Goal: Communication & Community: Answer question/provide support

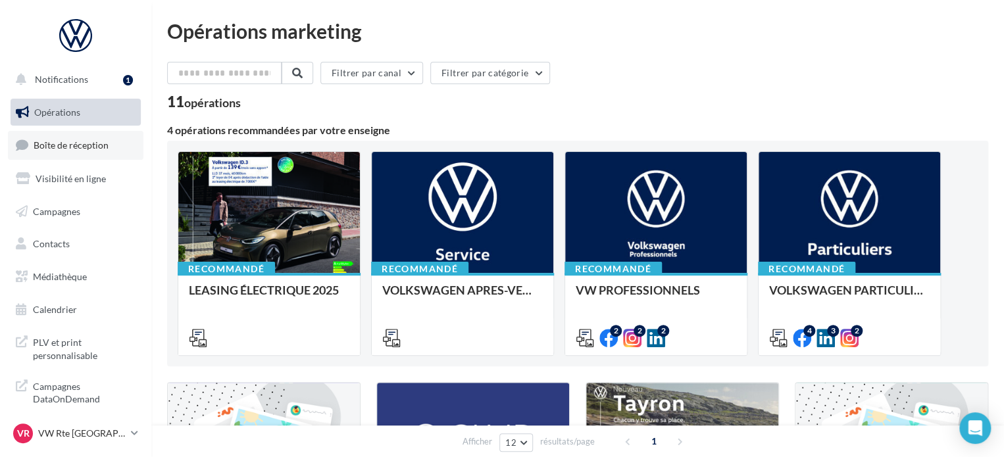
click at [76, 149] on span "Boîte de réception" at bounding box center [71, 145] width 75 height 11
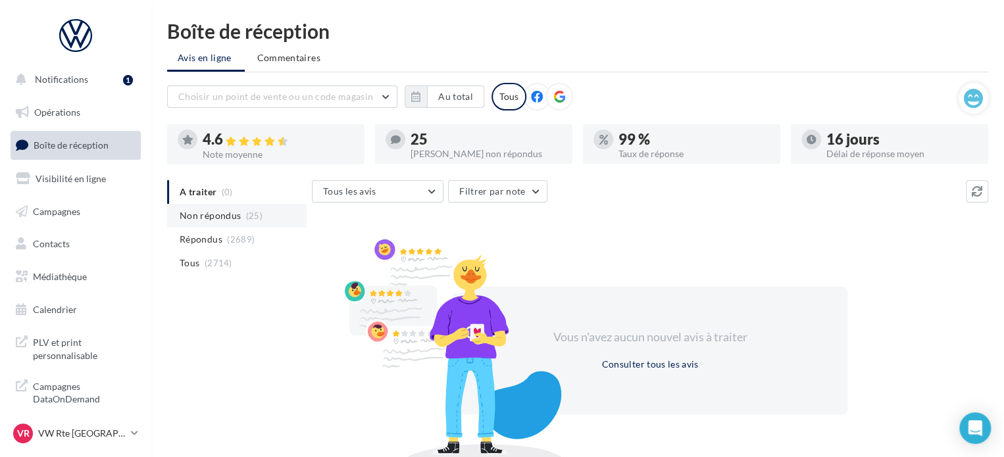
click at [253, 213] on span "(25)" at bounding box center [254, 216] width 16 height 11
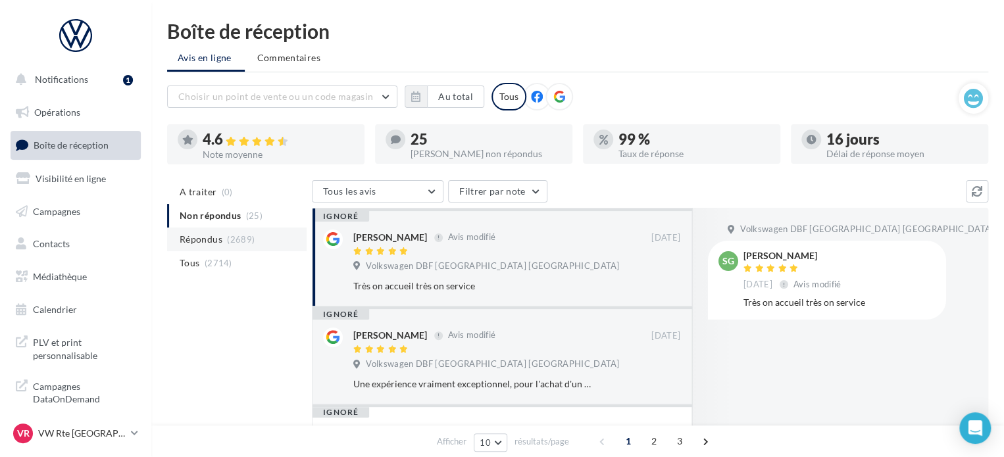
click at [245, 234] on span "(2689)" at bounding box center [241, 239] width 28 height 11
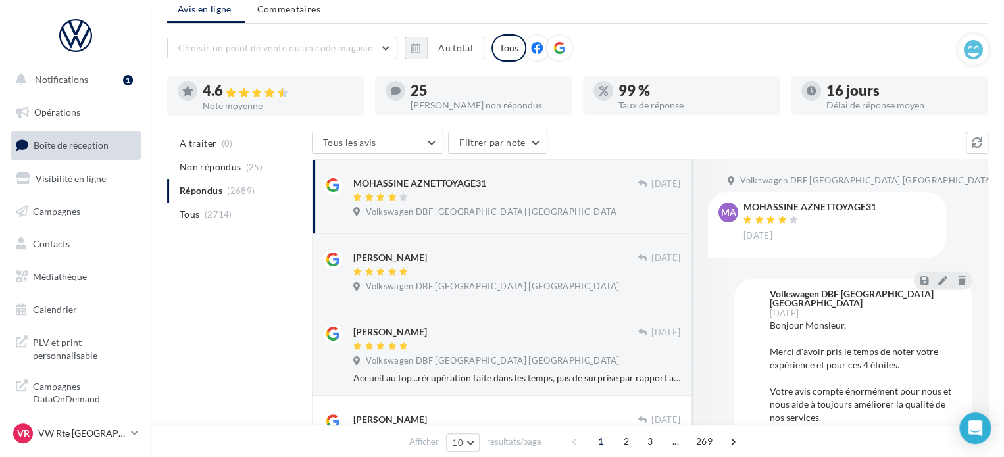
scroll to position [132, 0]
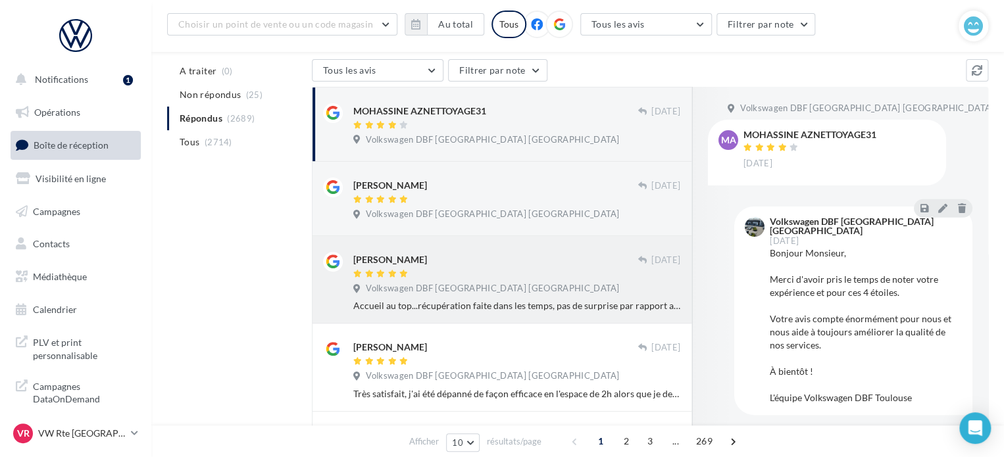
click at [466, 277] on div at bounding box center [495, 274] width 284 height 11
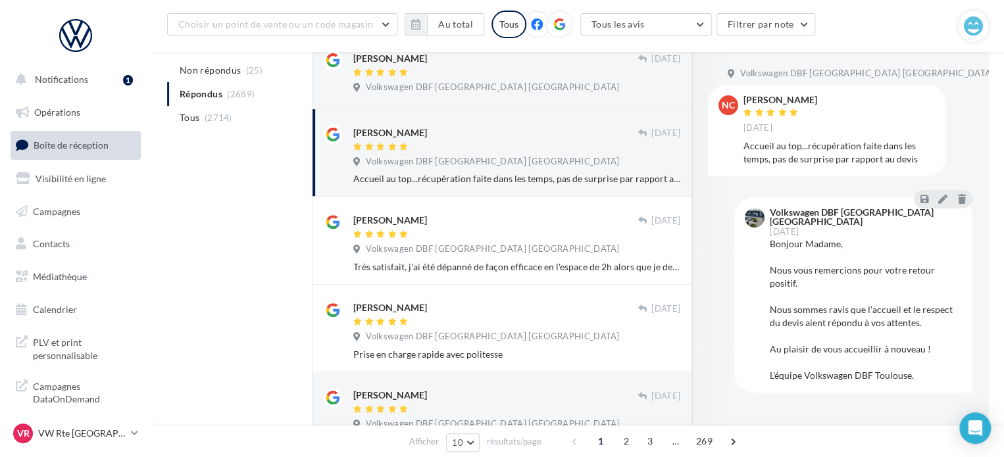
scroll to position [263, 0]
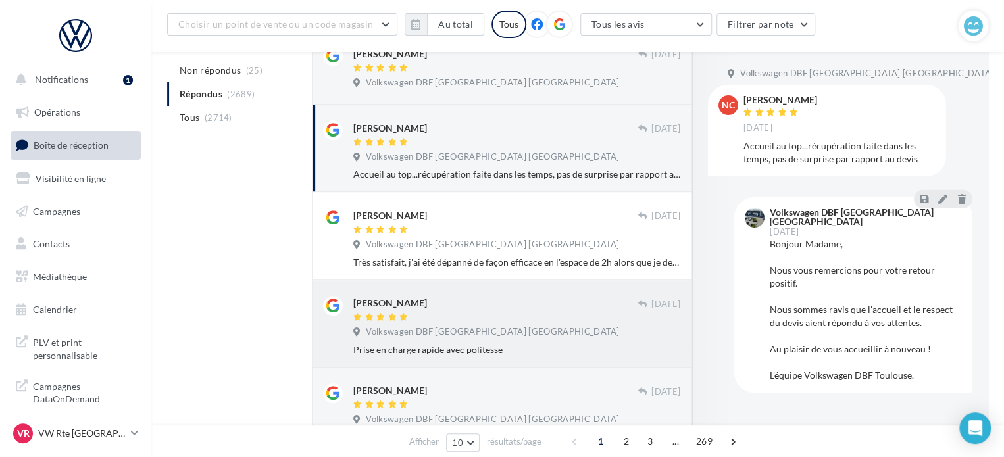
click at [486, 309] on div "antoine zarrine" at bounding box center [495, 303] width 284 height 14
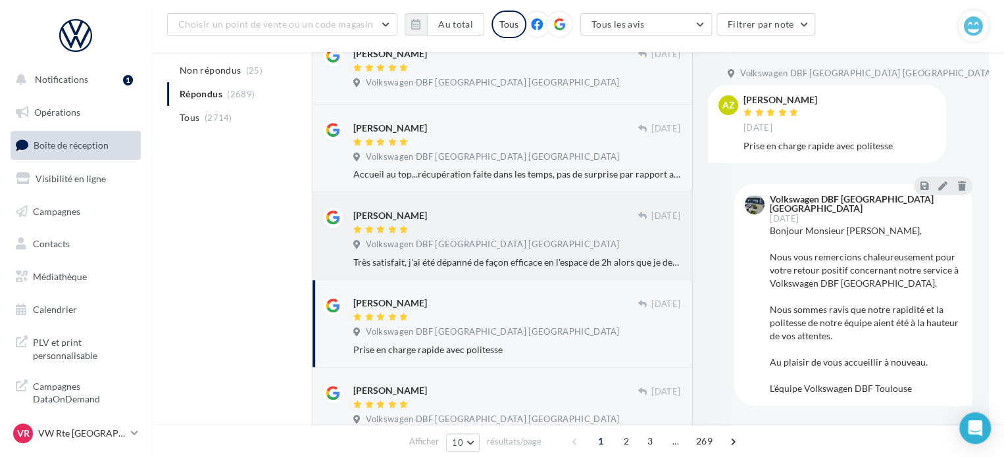
click at [519, 215] on div "stephan defoy" at bounding box center [495, 215] width 284 height 14
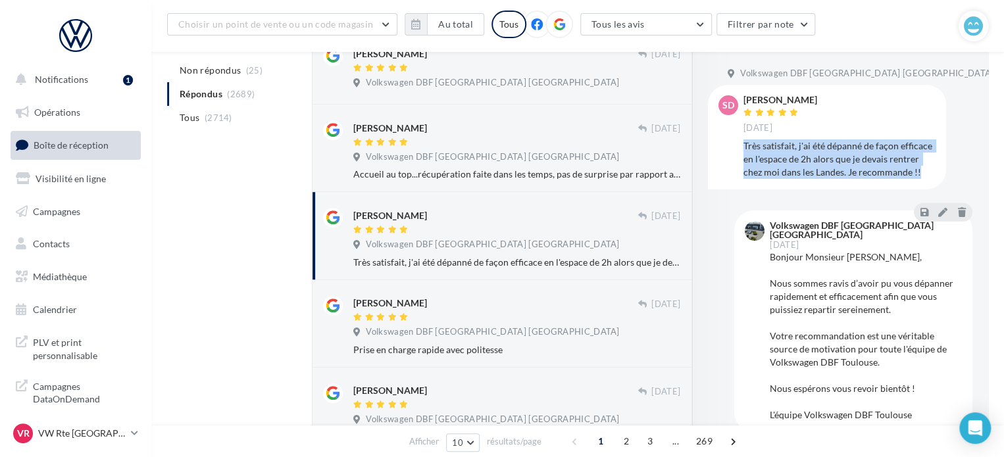
drag, startPoint x: 740, startPoint y: 146, endPoint x: 830, endPoint y: 191, distance: 100.1
click at [830, 179] on div "sd stephan defoy 29 sept. Très satisfait, j'ai été dépanné de façon efficace en…" at bounding box center [827, 137] width 217 height 84
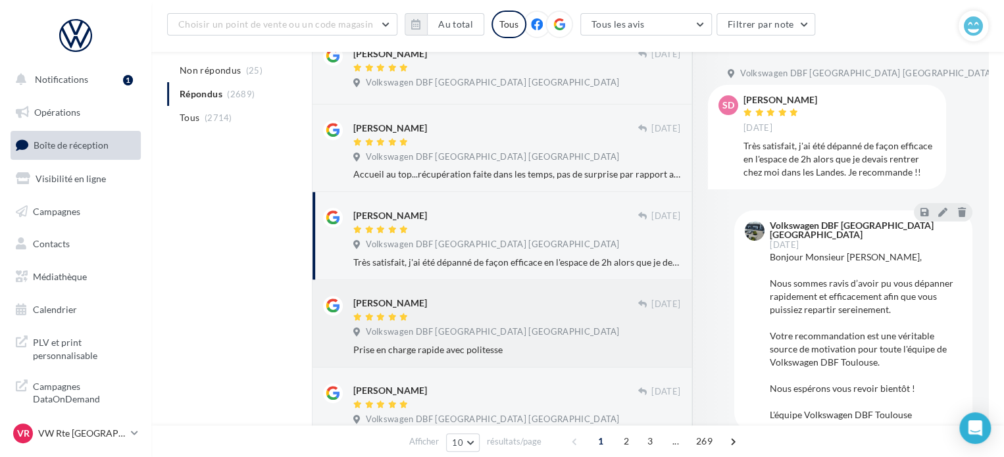
click at [471, 310] on div "antoine zarrine" at bounding box center [495, 310] width 284 height 28
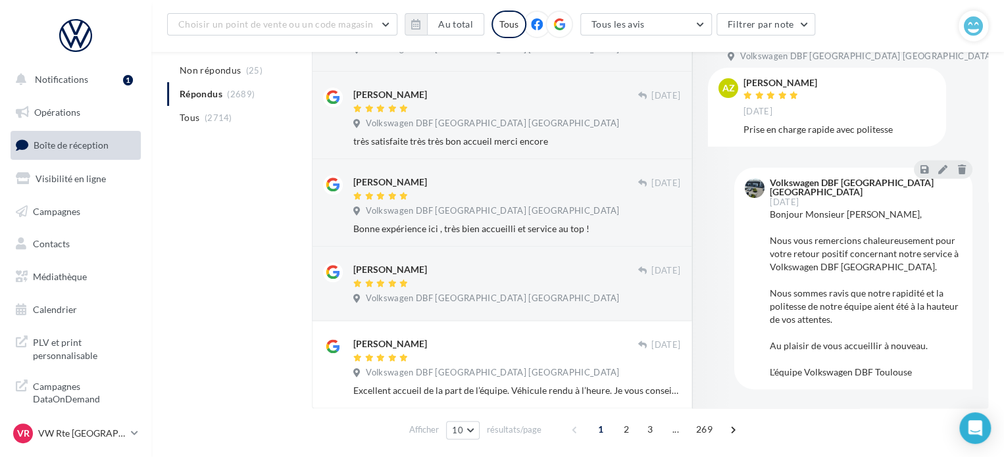
scroll to position [678, 0]
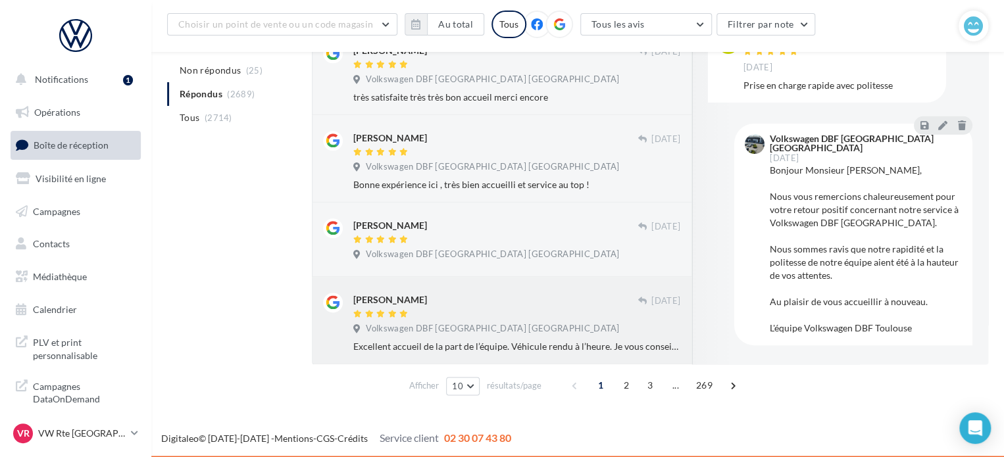
click at [523, 305] on div "Esteban Sevilla" at bounding box center [495, 300] width 284 height 14
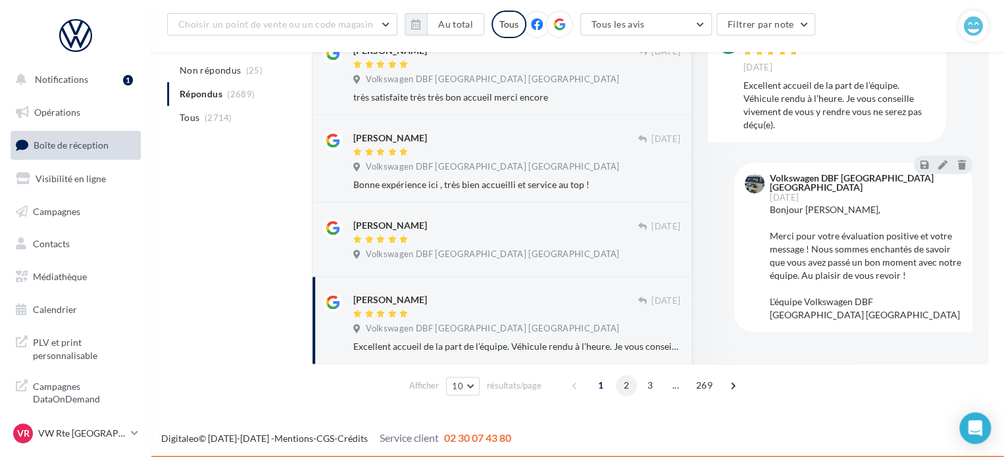
click at [621, 386] on span "2" at bounding box center [626, 385] width 21 height 21
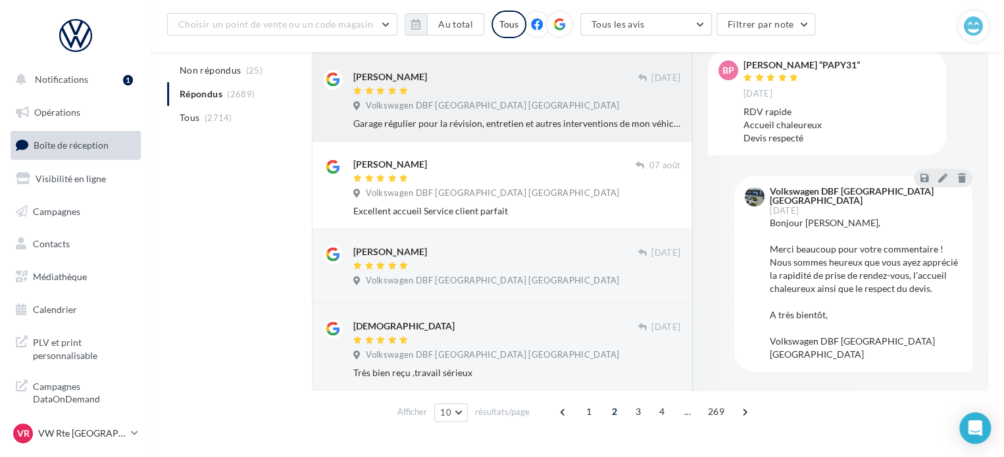
click at [534, 113] on div "Volkswagen DBF Toulouse Espagne" at bounding box center [516, 107] width 327 height 14
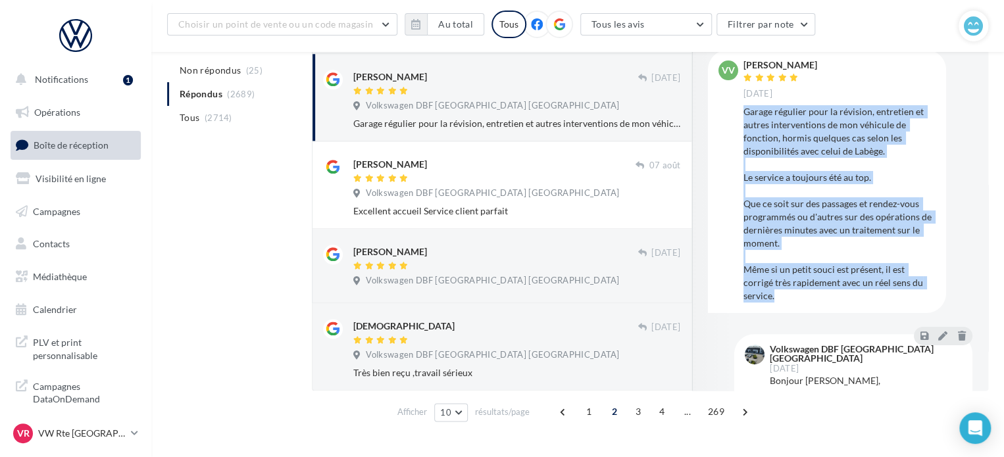
drag, startPoint x: 779, startPoint y: 290, endPoint x: 767, endPoint y: 135, distance: 155.8
click at [742, 115] on div "VV Vincent Vilatte 22 sept. Garage régulier pour la révision, entretien et autr…" at bounding box center [827, 182] width 217 height 242
copy div "Garage régulier pour la révision, entretien et autres interventions de mon véhi…"
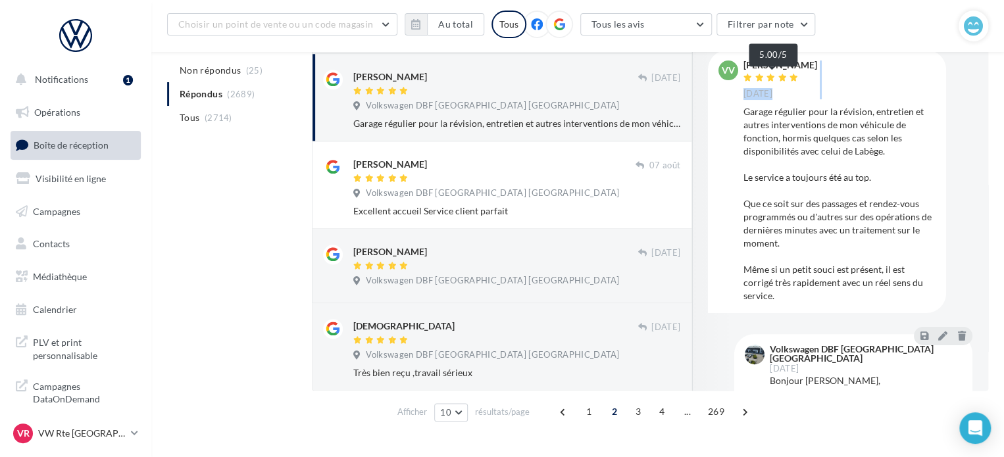
drag, startPoint x: 808, startPoint y: 65, endPoint x: 767, endPoint y: 72, distance: 41.4
click at [767, 72] on div "Vincent Vilatte 22 sept." at bounding box center [840, 80] width 192 height 39
click at [829, 57] on div "VV Vincent Vilatte 22 sept. Garage régulier pour la révision, entretien et autr…" at bounding box center [827, 181] width 238 height 263
drag, startPoint x: 743, startPoint y: 64, endPoint x: 808, endPoint y: 66, distance: 64.5
click at [808, 66] on div "Vincent Vilatte 22 sept." at bounding box center [840, 80] width 192 height 39
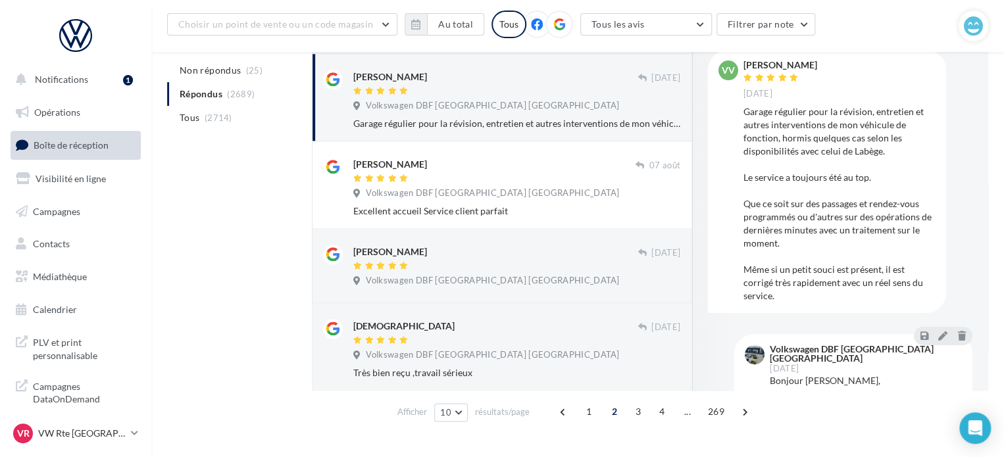
click at [808, 66] on div "Vincent Vilatte 22 sept." at bounding box center [840, 80] width 192 height 39
drag, startPoint x: 808, startPoint y: 66, endPoint x: 760, endPoint y: 65, distance: 47.4
click at [761, 65] on div "Vincent Vilatte 22 sept." at bounding box center [840, 80] width 192 height 39
click at [751, 63] on div "Vincent Vilatte" at bounding box center [781, 65] width 74 height 9
click at [746, 63] on div "Vincent Vilatte" at bounding box center [781, 65] width 74 height 9
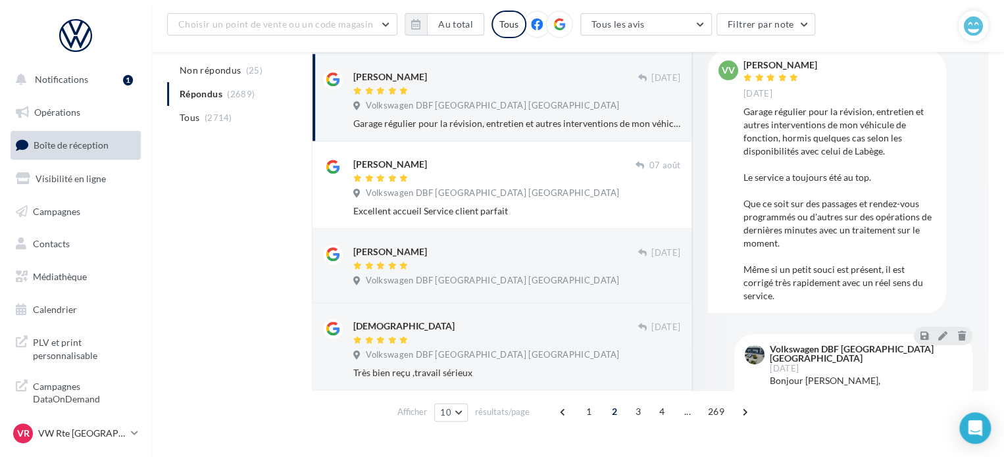
drag, startPoint x: 745, startPoint y: 63, endPoint x: 803, endPoint y: 66, distance: 58.0
click at [803, 66] on div "Vincent Vilatte" at bounding box center [781, 65] width 74 height 9
copy div "Vincent Vilatte"
click at [50, 423] on link "VR VW Rte Espagne vw-kear-31100" at bounding box center [76, 433] width 130 height 25
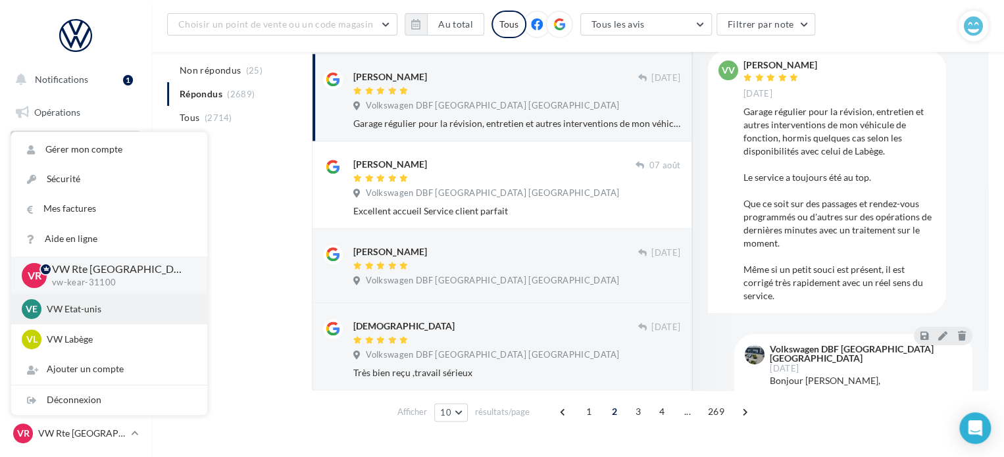
click at [118, 308] on p "VW Etat-unis" at bounding box center [119, 309] width 145 height 13
